Goal: Complete application form

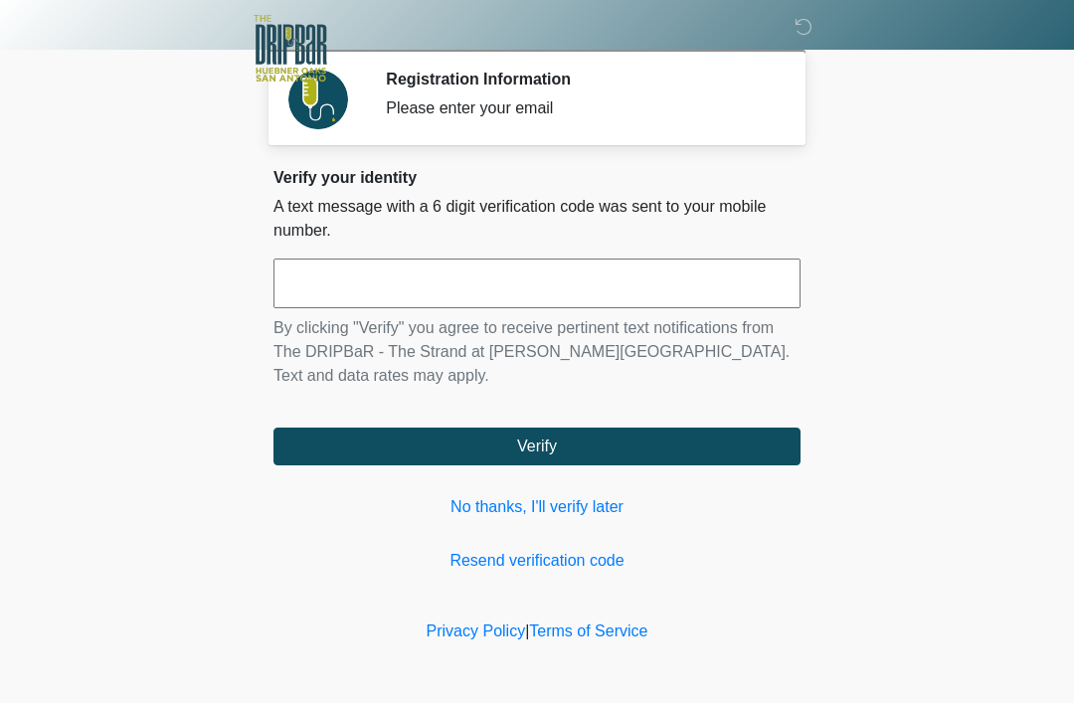
scroll to position [195, 147]
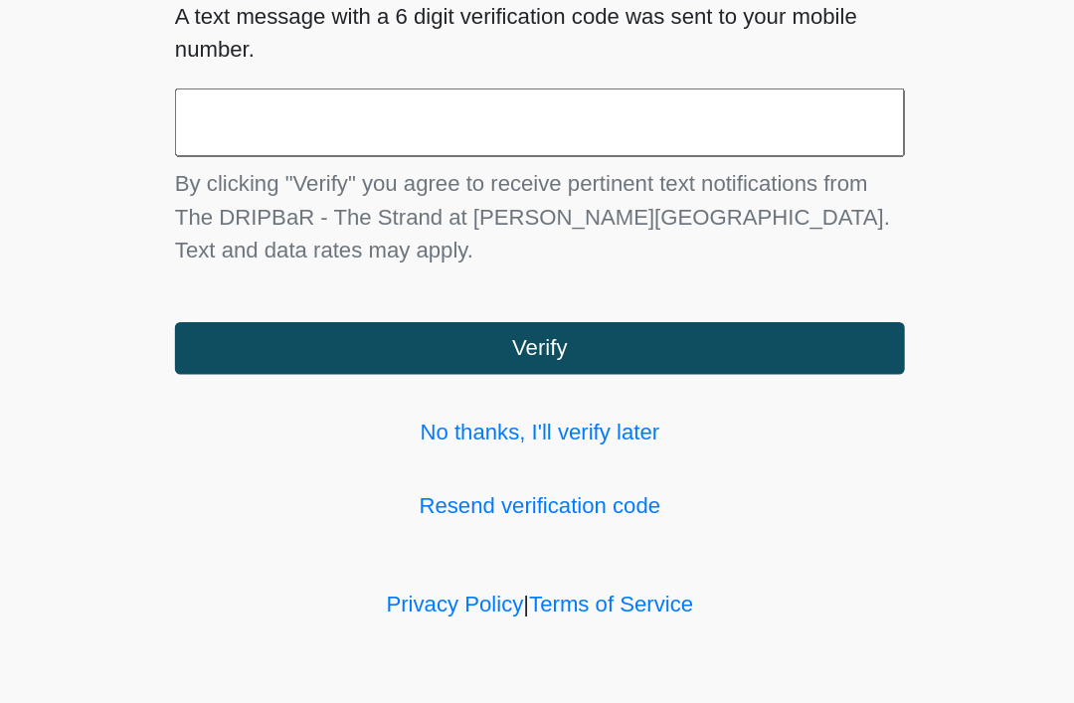
click at [489, 258] on input "text" at bounding box center [536, 283] width 527 height 50
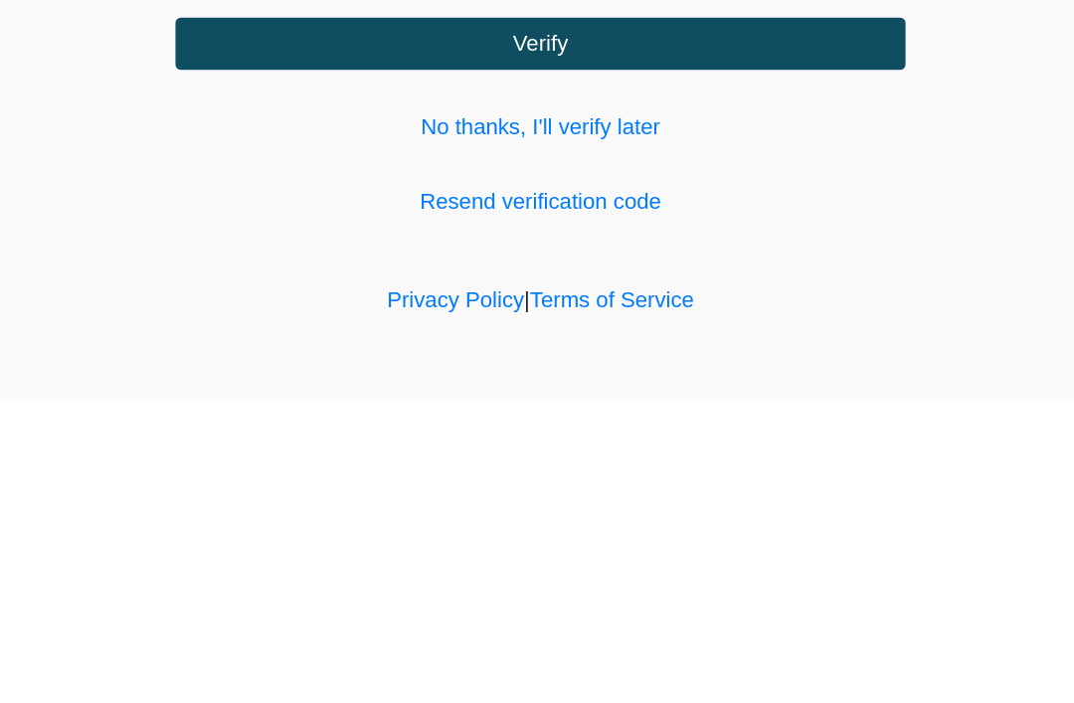
type input "******"
click at [601, 427] on button "Verify" at bounding box center [536, 446] width 527 height 38
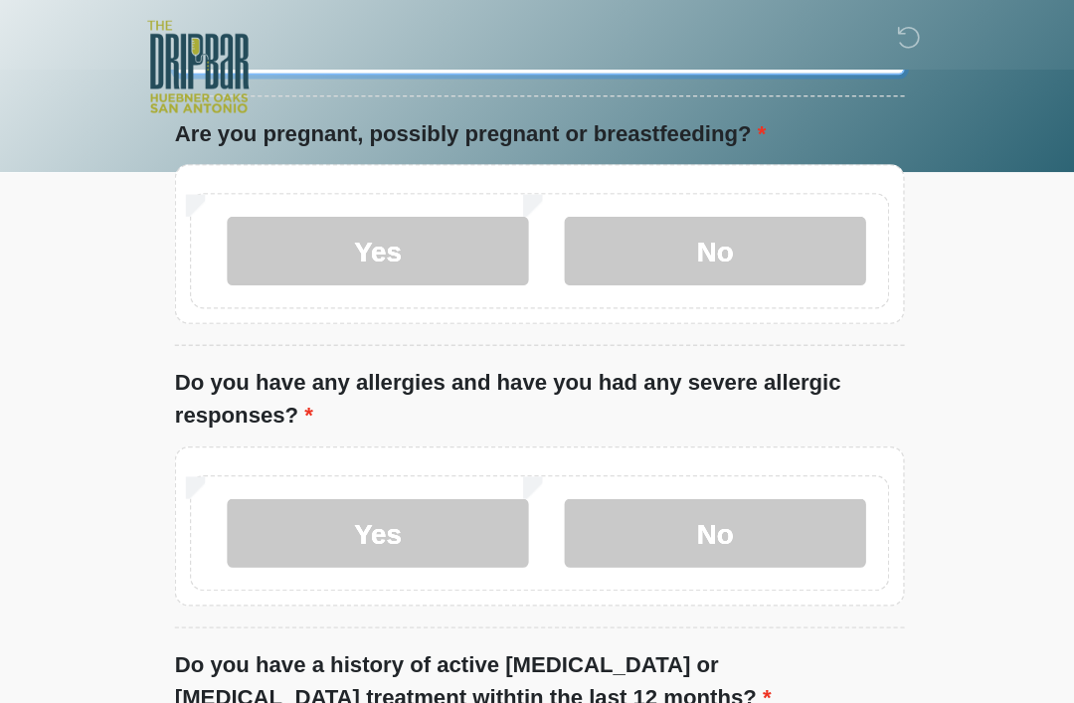
click at [273, 54] on input "What is your primary language?" at bounding box center [536, 35] width 527 height 38
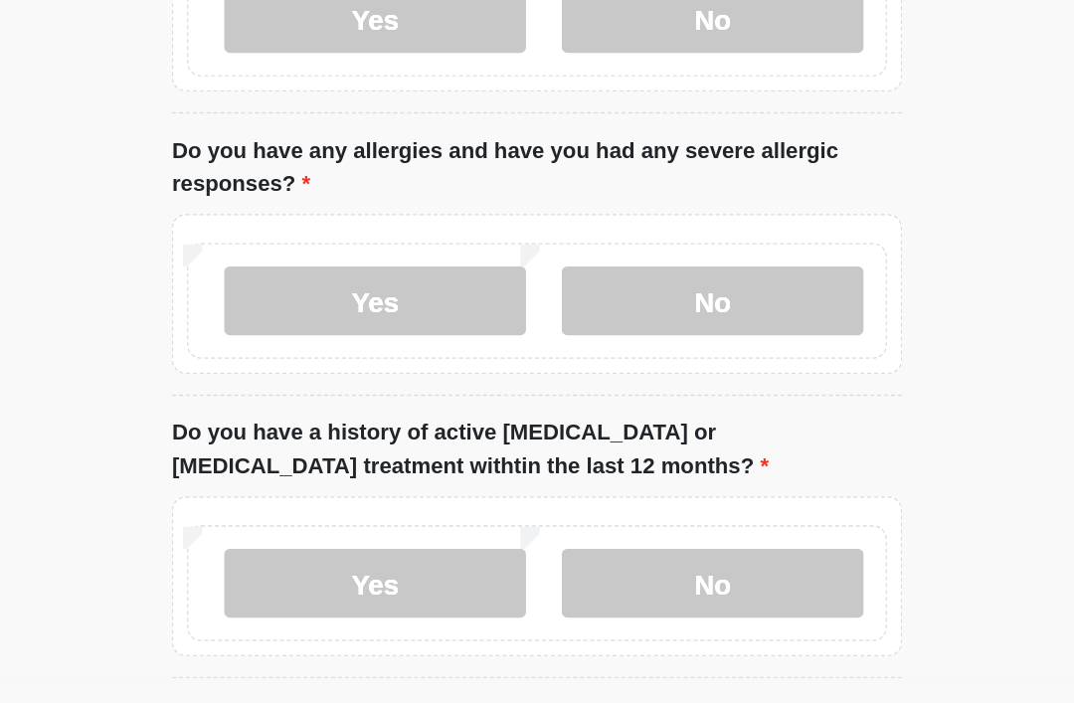
type input "*******"
click at [555, 201] on label "No" at bounding box center [664, 181] width 218 height 50
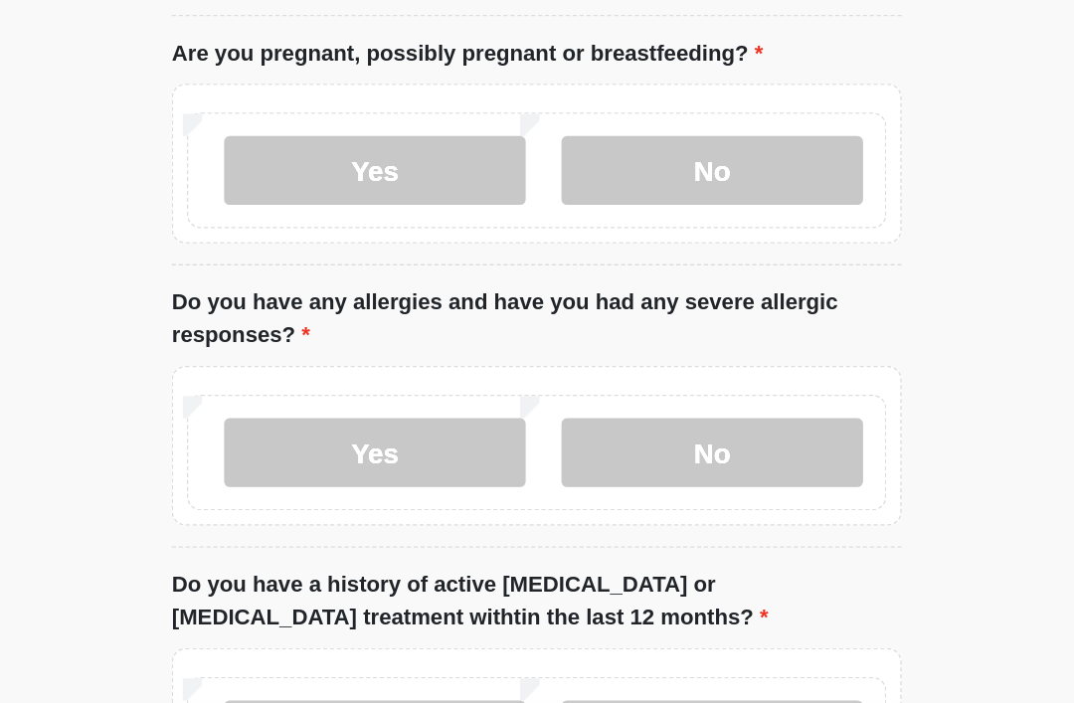
click at [574, 451] on label "No" at bounding box center [664, 476] width 218 height 50
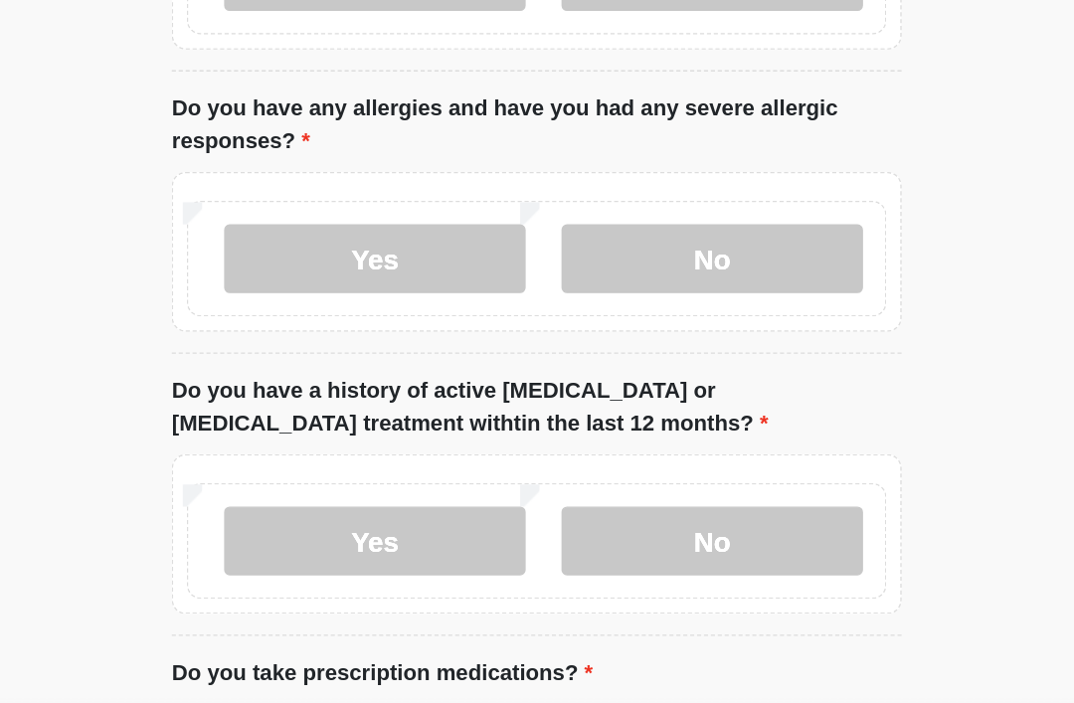
click at [574, 515] on label "No" at bounding box center [664, 540] width 218 height 50
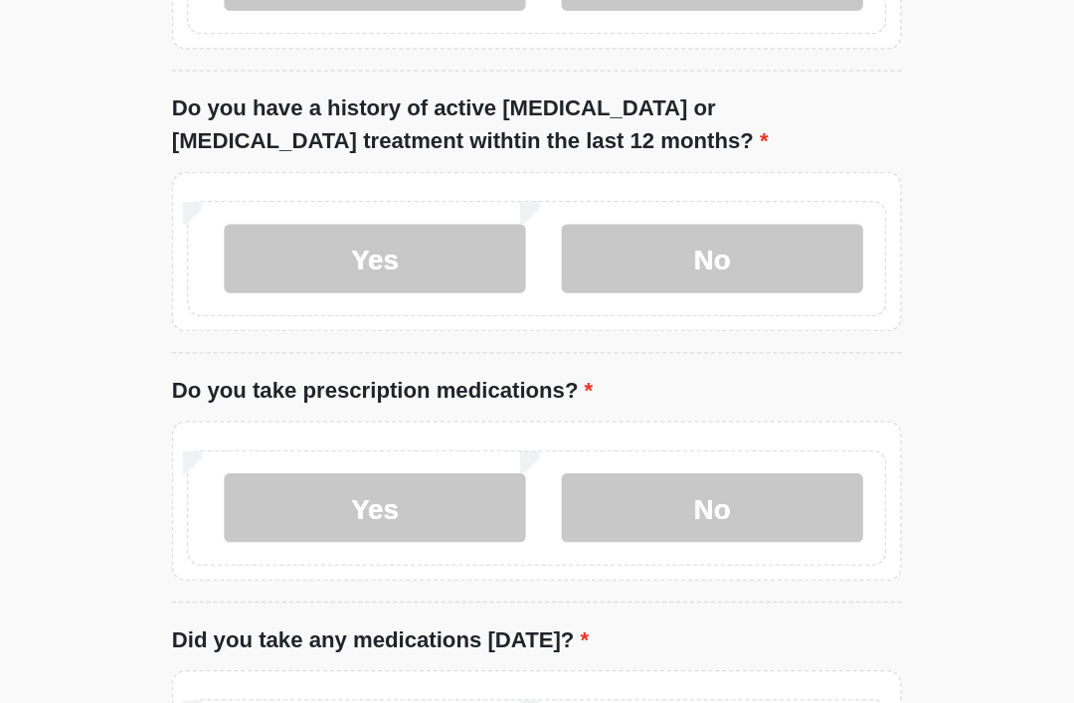
scroll to position [446, 0]
click at [568, 492] on label "No" at bounding box center [664, 517] width 218 height 50
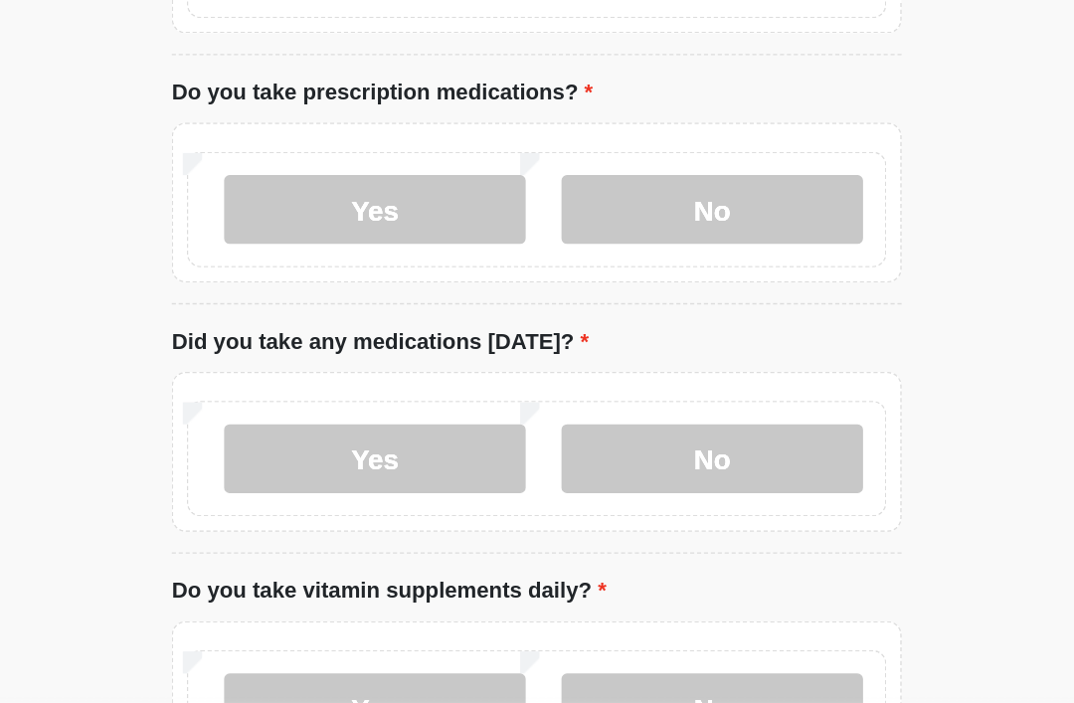
scroll to position [677, 0]
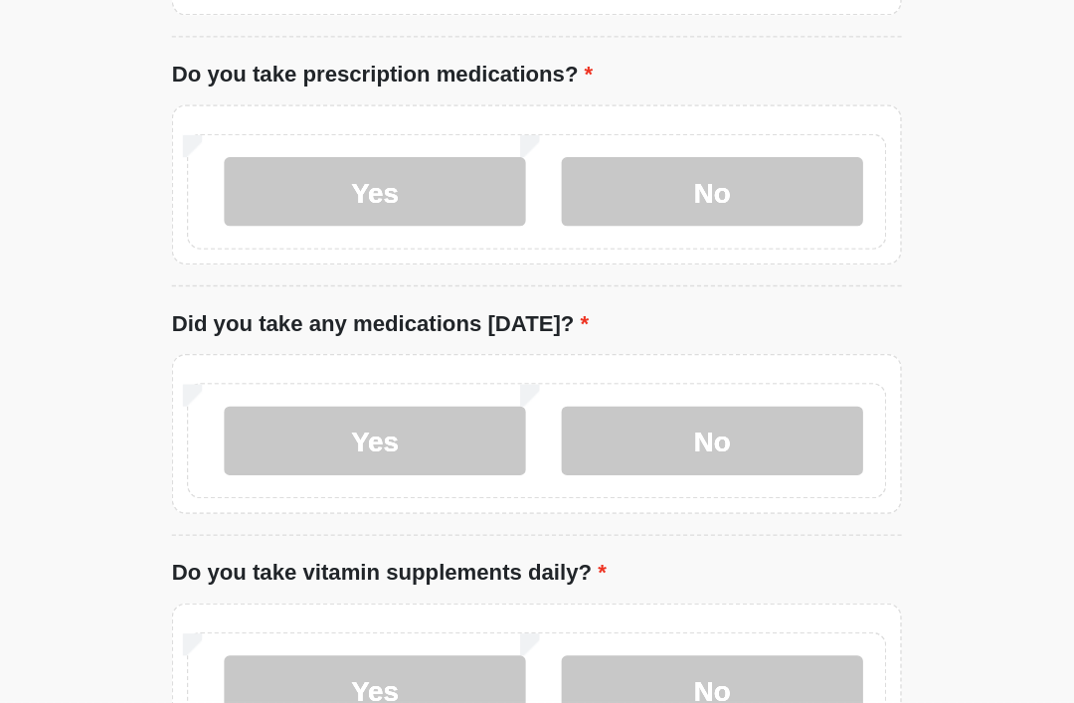
click at [555, 441] on label "No" at bounding box center [664, 466] width 218 height 50
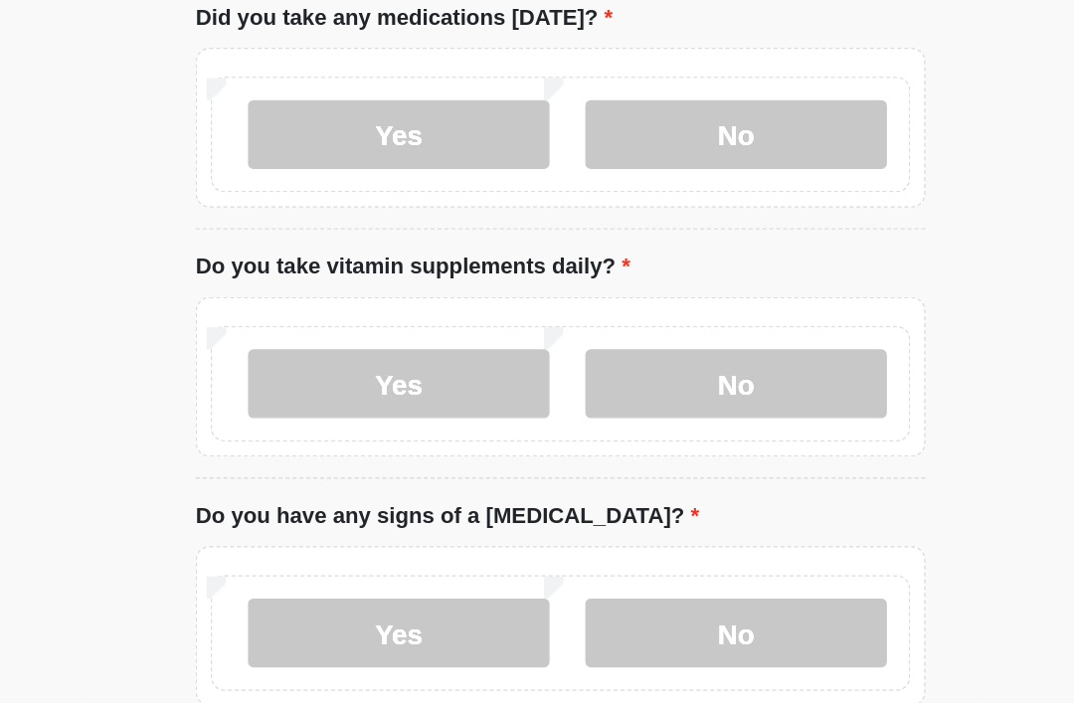
scroll to position [899, 0]
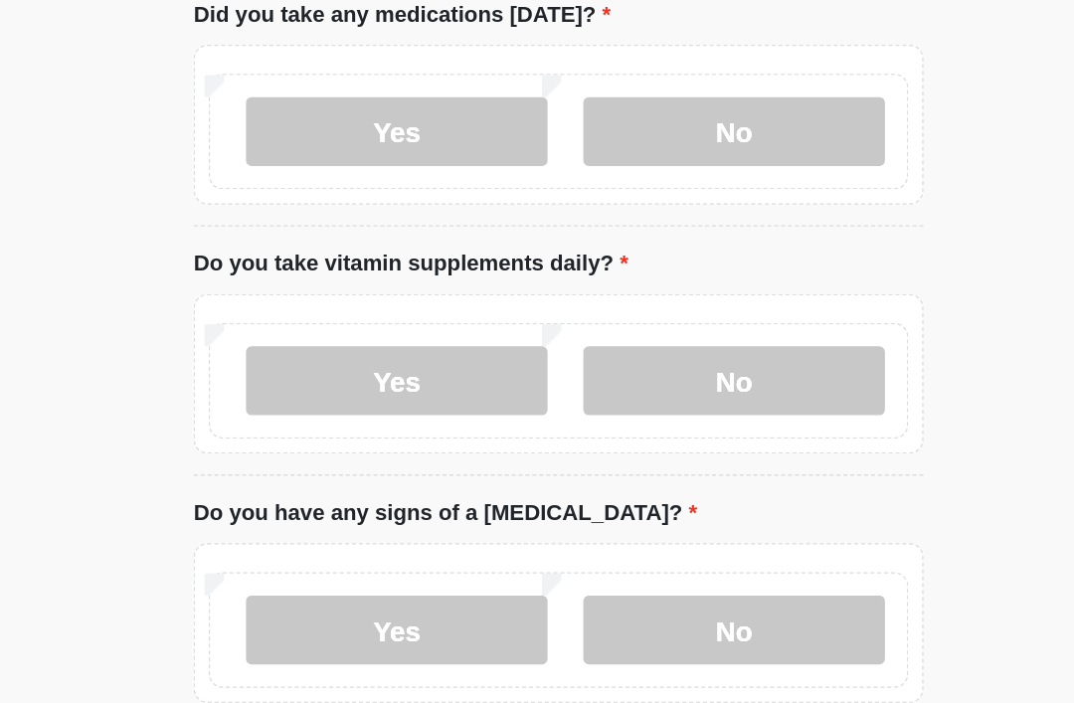
click at [331, 400] on label "Yes" at bounding box center [420, 425] width 218 height 50
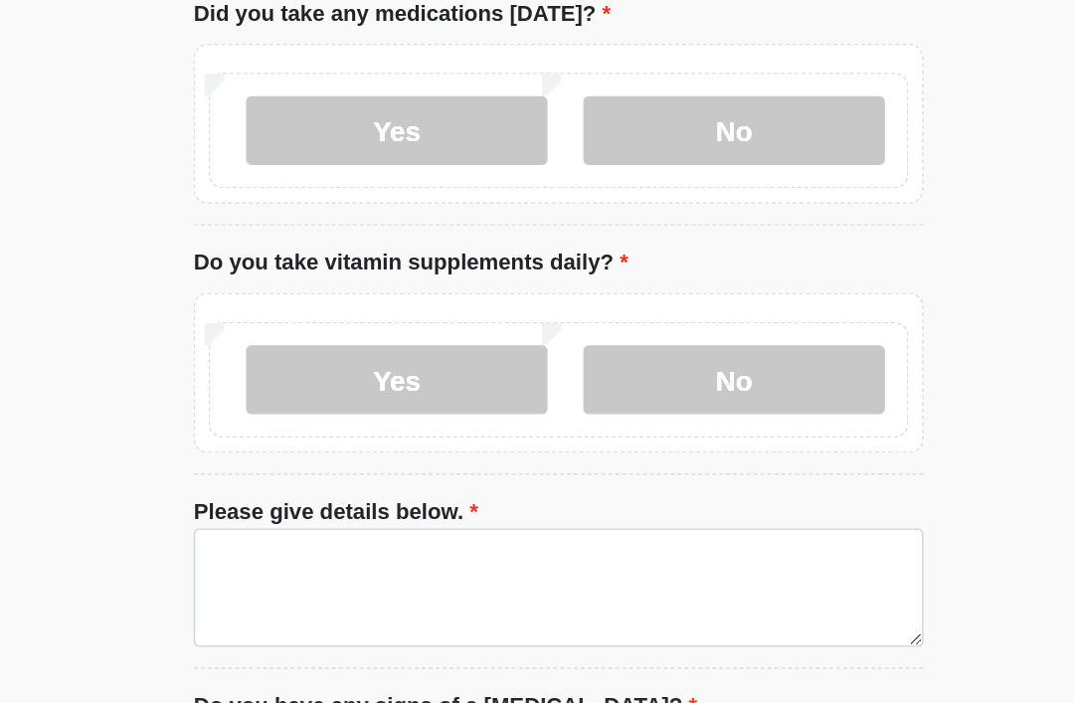
click at [557, 399] on label "No" at bounding box center [664, 424] width 218 height 50
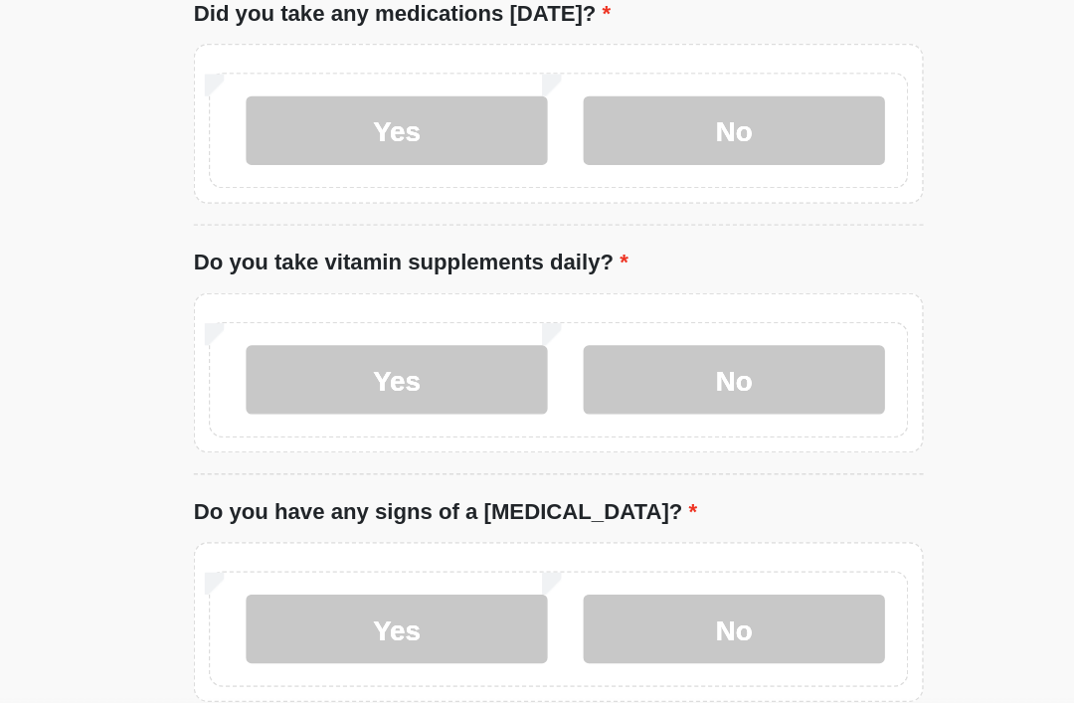
click at [561, 579] on label "No" at bounding box center [664, 604] width 218 height 50
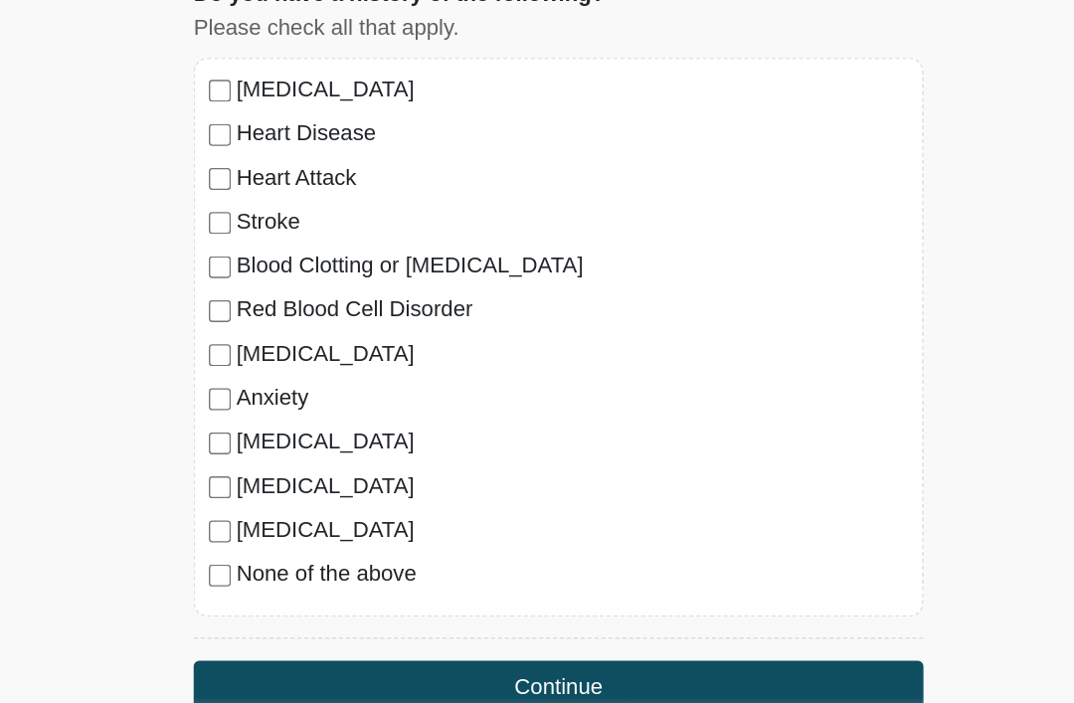
scroll to position [1453, 0]
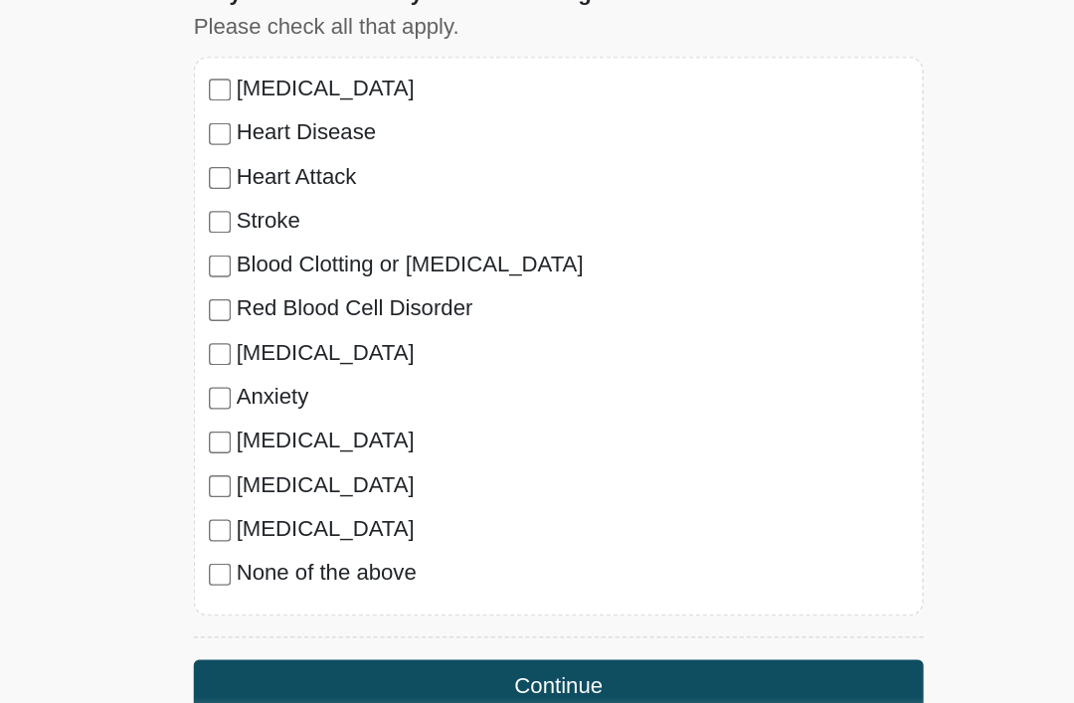
click at [552, 626] on button "Continue" at bounding box center [536, 645] width 527 height 38
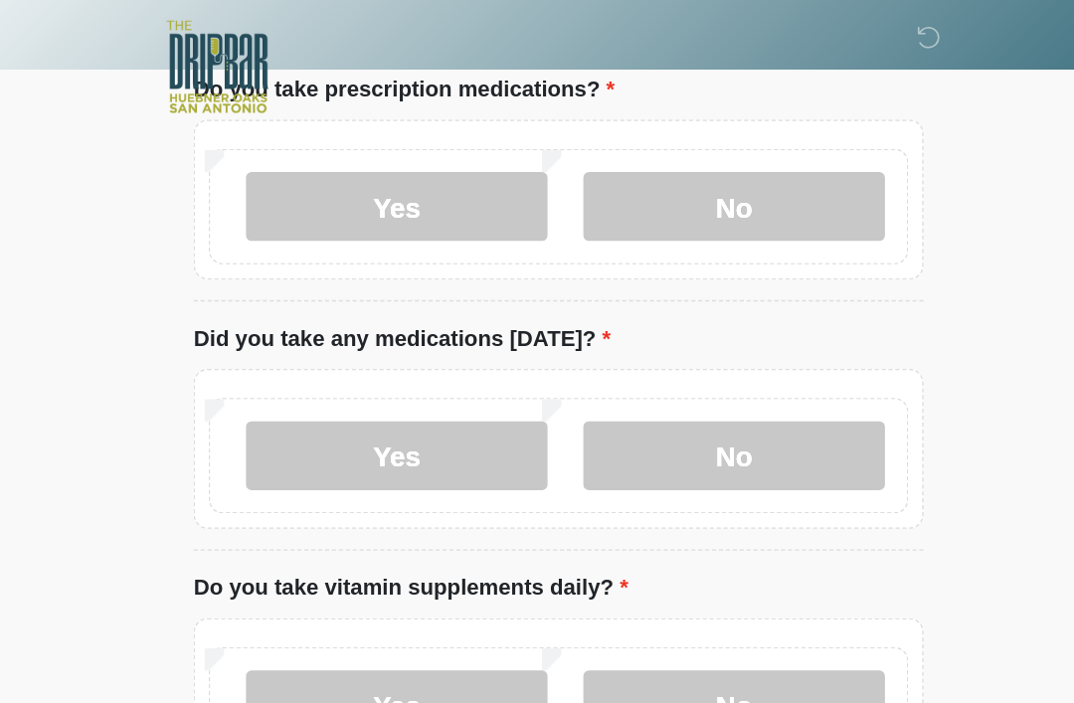
scroll to position [0, 0]
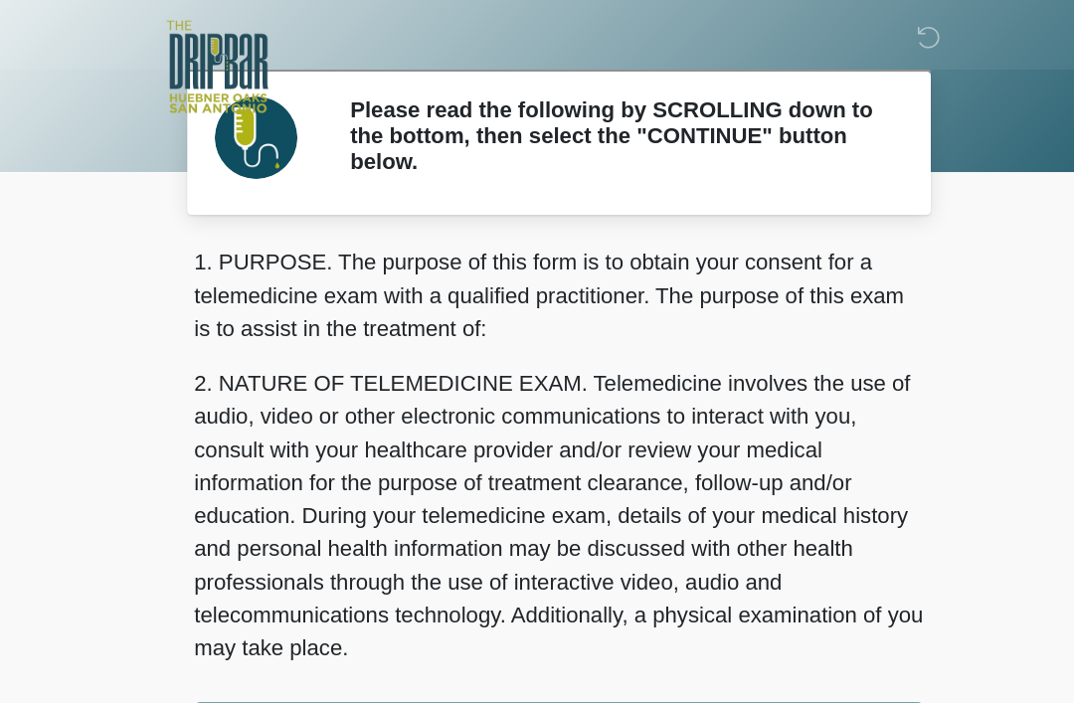
click at [510, 523] on div "1. PURPOSE. The purpose of this form is to obtain your consent for a telemedici…" at bounding box center [536, 361] width 527 height 367
click at [418, 526] on div "1. PURPOSE. The purpose of this form is to obtain your consent for a telemedici…" at bounding box center [536, 361] width 527 height 367
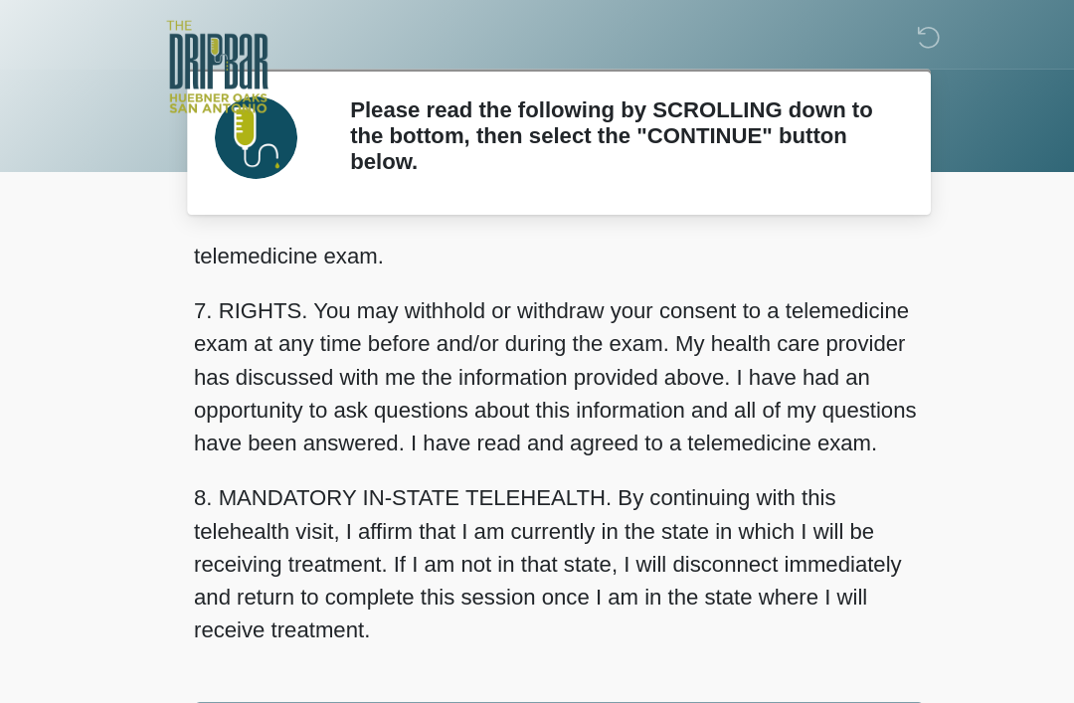
scroll to position [872, 0]
click at [464, 525] on button "I ACCEPT" at bounding box center [536, 526] width 527 height 38
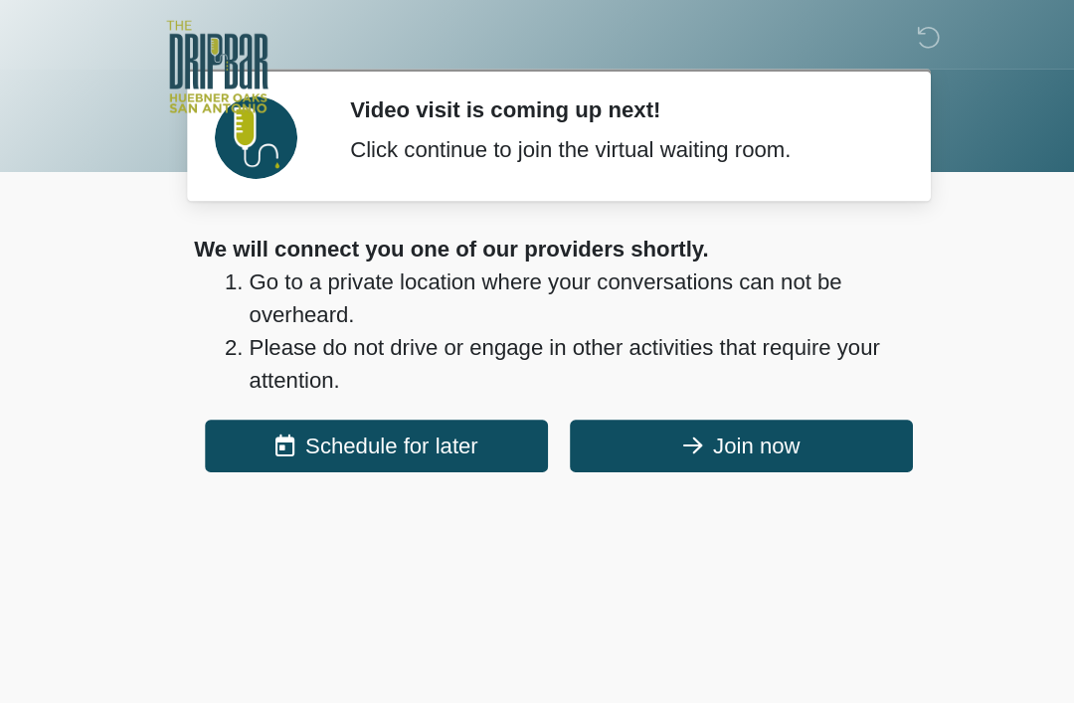
click at [562, 323] on button "Join now" at bounding box center [669, 322] width 248 height 38
